Goal: Information Seeking & Learning: Find specific fact

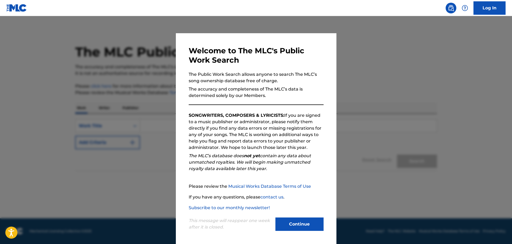
click at [287, 220] on button "Continue" at bounding box center [300, 223] width 48 height 13
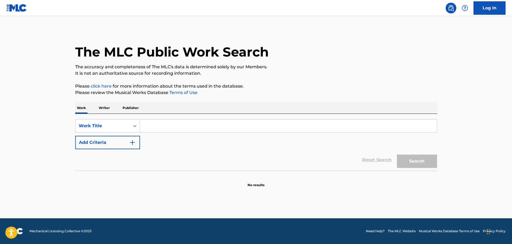
click at [162, 125] on input "Search Form" at bounding box center [288, 125] width 297 height 13
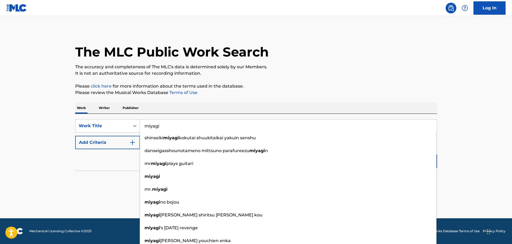
type input "miyagi"
click at [100, 171] on section at bounding box center [256, 172] width 362 height 3
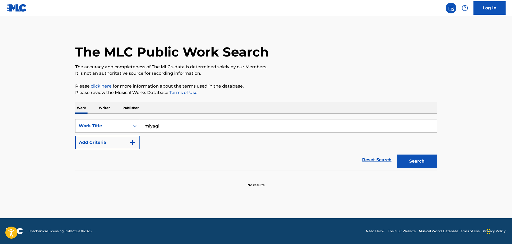
click at [135, 141] on img "Search Form" at bounding box center [132, 142] width 6 height 6
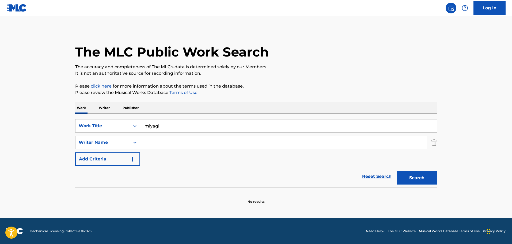
click at [155, 143] on input "Search Form" at bounding box center [283, 142] width 287 height 13
type input "[PERSON_NAME]"
click at [397, 171] on button "Search" at bounding box center [417, 177] width 40 height 13
click at [410, 174] on button "Search" at bounding box center [417, 177] width 40 height 13
click at [427, 177] on button "Search" at bounding box center [417, 177] width 40 height 13
